Goal: Check status: Check status

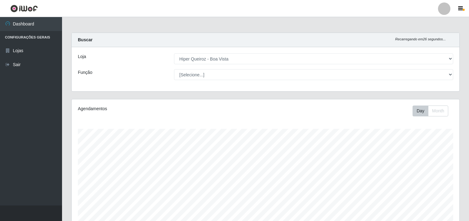
select select "514"
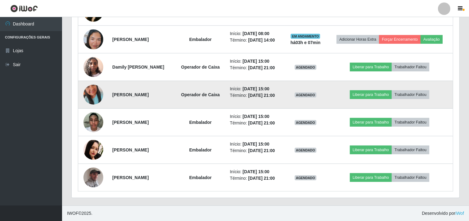
scroll to position [268, 0]
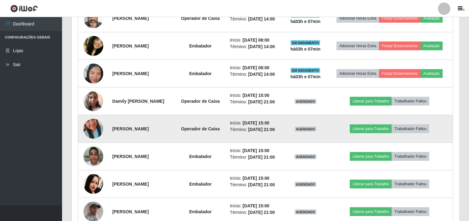
click at [98, 127] on img at bounding box center [93, 128] width 20 height 35
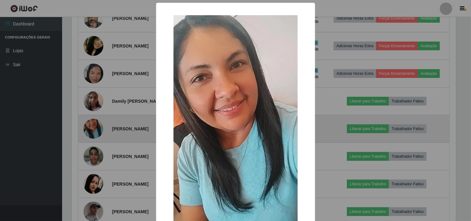
click at [98, 127] on div "× OK Cancel" at bounding box center [235, 110] width 471 height 221
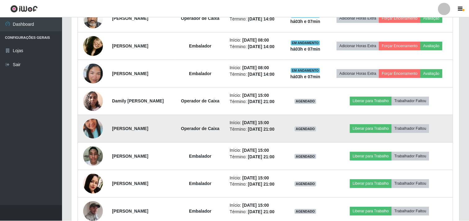
scroll to position [128, 388]
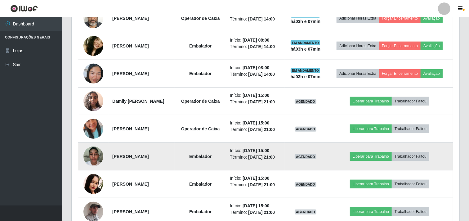
click at [89, 160] on img at bounding box center [93, 156] width 20 height 26
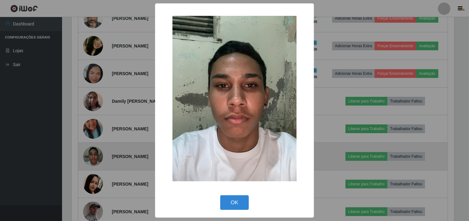
scroll to position [128, 384]
click at [89, 160] on div "× OK Cancel" at bounding box center [235, 110] width 471 height 221
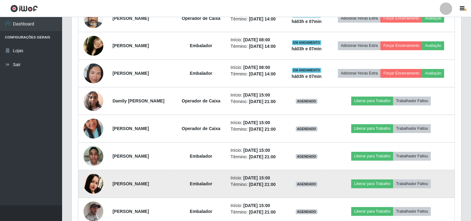
scroll to position [128, 388]
click at [90, 185] on img at bounding box center [93, 184] width 20 height 20
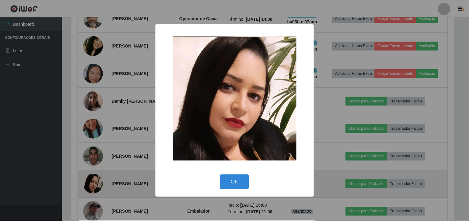
scroll to position [128, 384]
click at [90, 185] on div "× OK Cancel" at bounding box center [235, 110] width 471 height 221
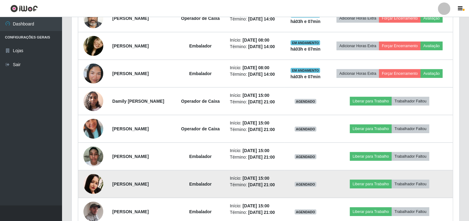
scroll to position [302, 0]
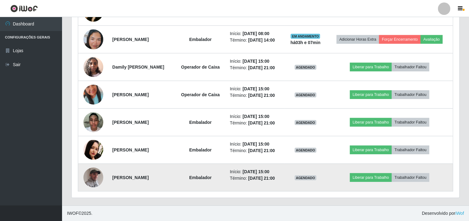
click at [89, 178] on img at bounding box center [93, 177] width 20 height 25
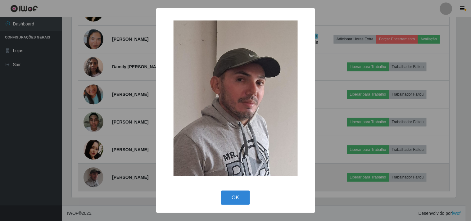
click at [89, 178] on div "× OK Cancel" at bounding box center [235, 110] width 471 height 221
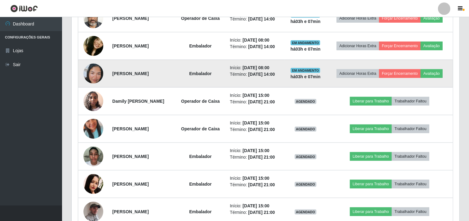
scroll to position [302, 0]
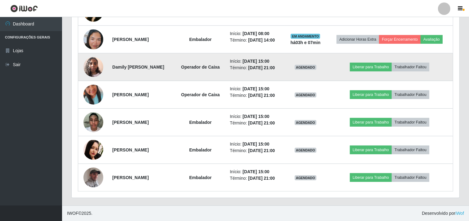
click at [89, 62] on img at bounding box center [93, 67] width 20 height 26
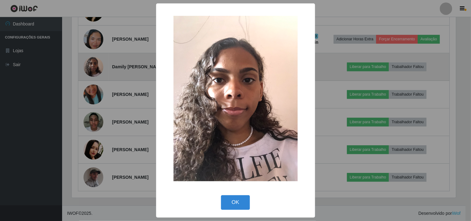
click at [89, 62] on div "× OK Cancel" at bounding box center [235, 110] width 471 height 221
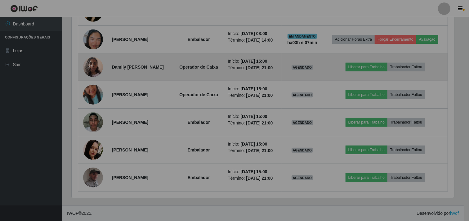
scroll to position [128, 388]
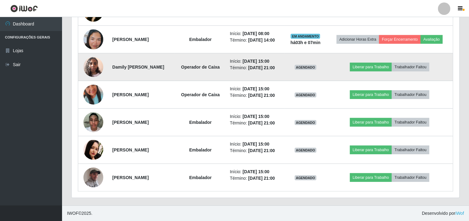
click at [89, 62] on img at bounding box center [93, 67] width 20 height 26
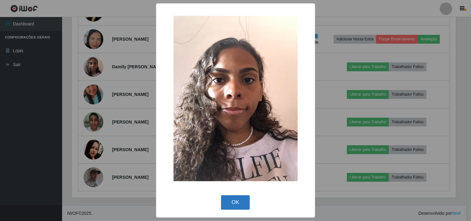
click at [236, 205] on button "OK" at bounding box center [235, 202] width 29 height 15
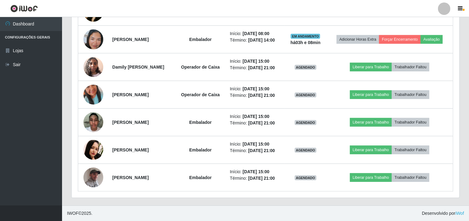
scroll to position [302, 0]
